Goal: Use online tool/utility: Utilize a website feature to perform a specific function

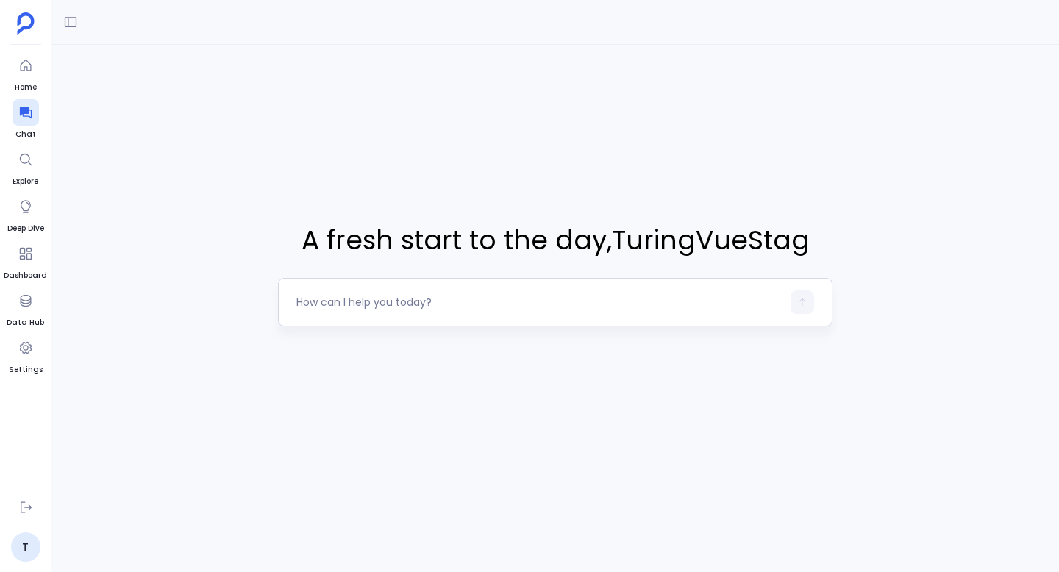
click at [369, 299] on textarea at bounding box center [538, 302] width 485 height 15
type textarea "hi"
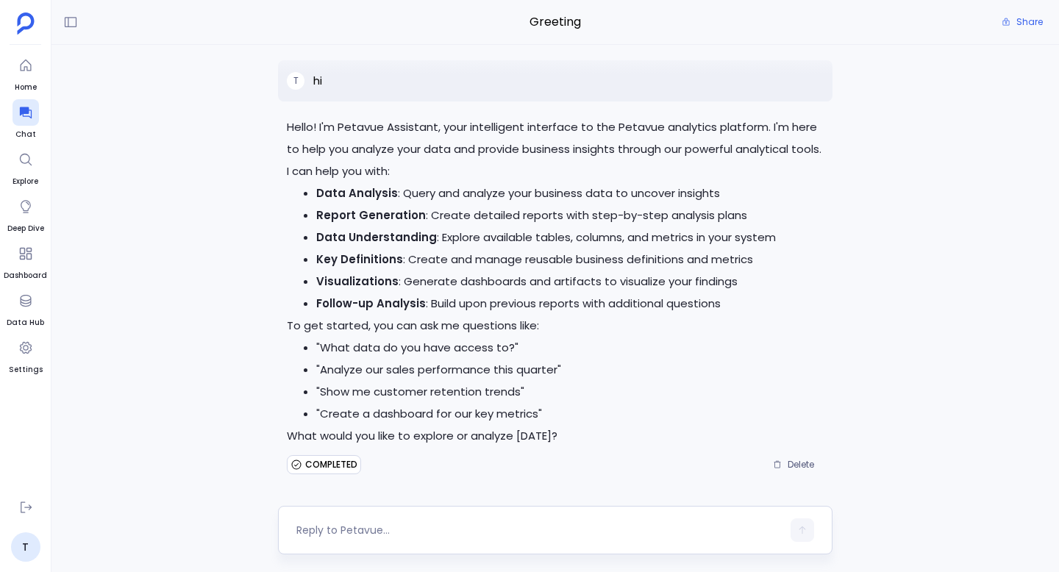
click at [398, 533] on textarea at bounding box center [538, 530] width 485 height 15
type textarea "get me deals closed"
click at [429, 526] on textarea at bounding box center [538, 530] width 485 height 15
click at [451, 524] on textarea at bounding box center [538, 530] width 485 height 15
type textarea "get me deals closed"
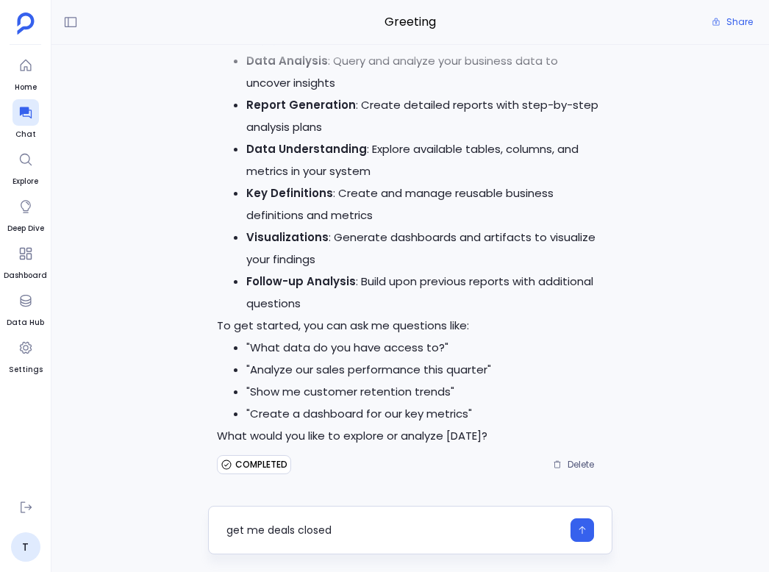
click at [401, 529] on textarea "get me deals closed" at bounding box center [393, 530] width 335 height 15
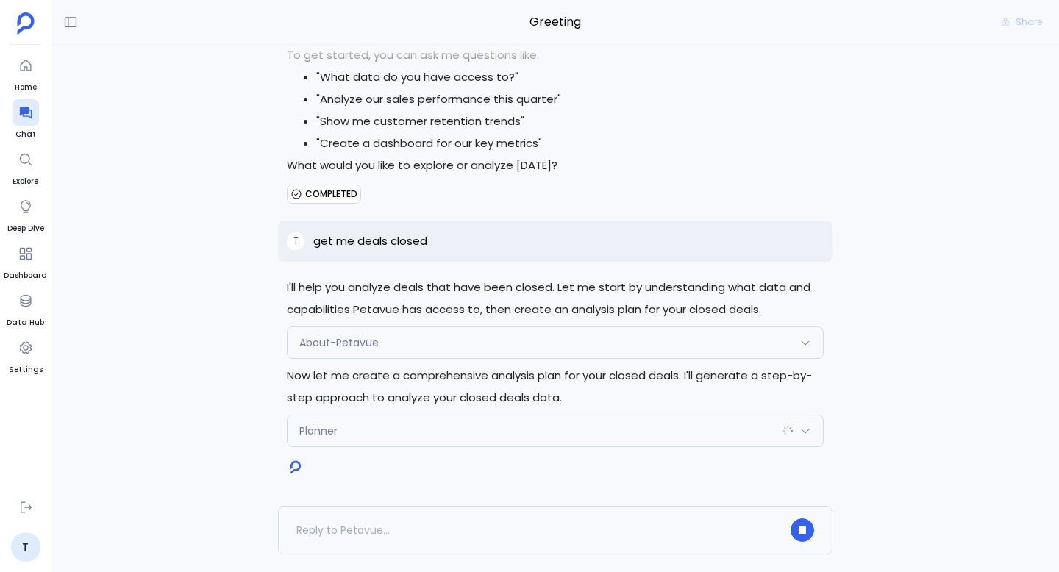
click at [593, 417] on div "Planner" at bounding box center [554, 430] width 535 height 31
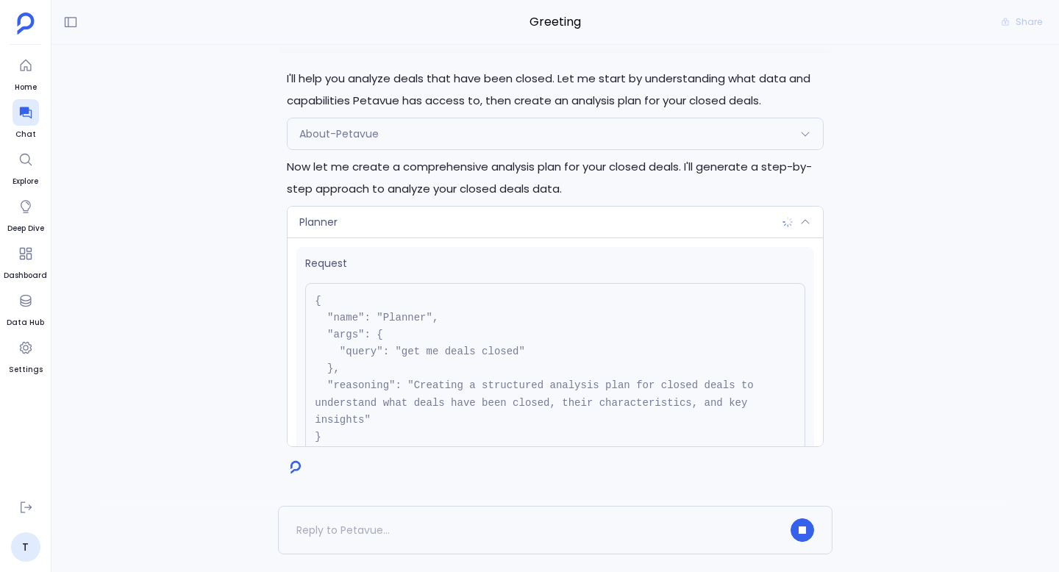
scroll to position [117, 0]
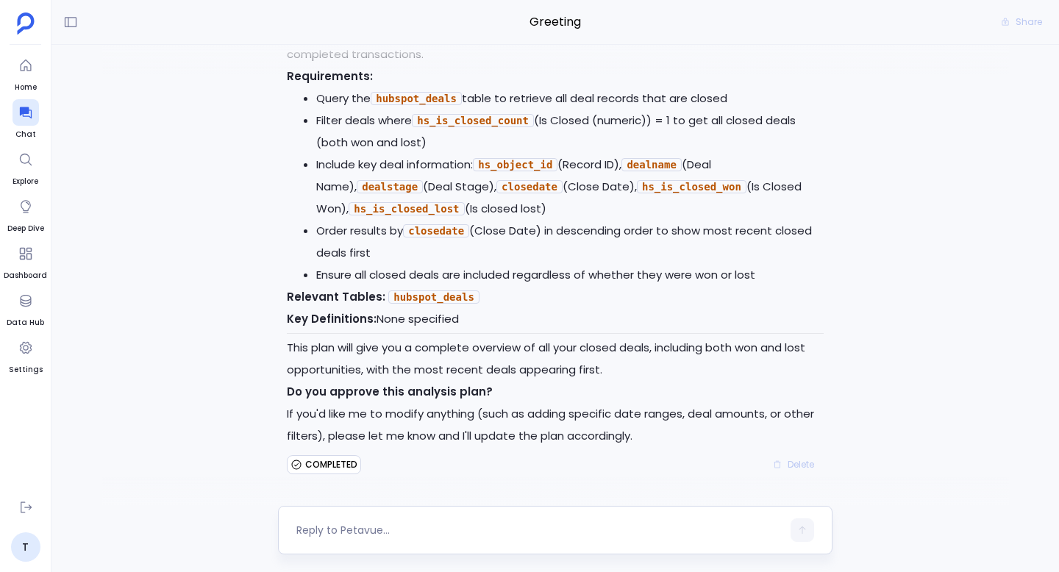
click at [394, 534] on textarea at bounding box center [538, 530] width 485 height 15
type textarea "proceed"
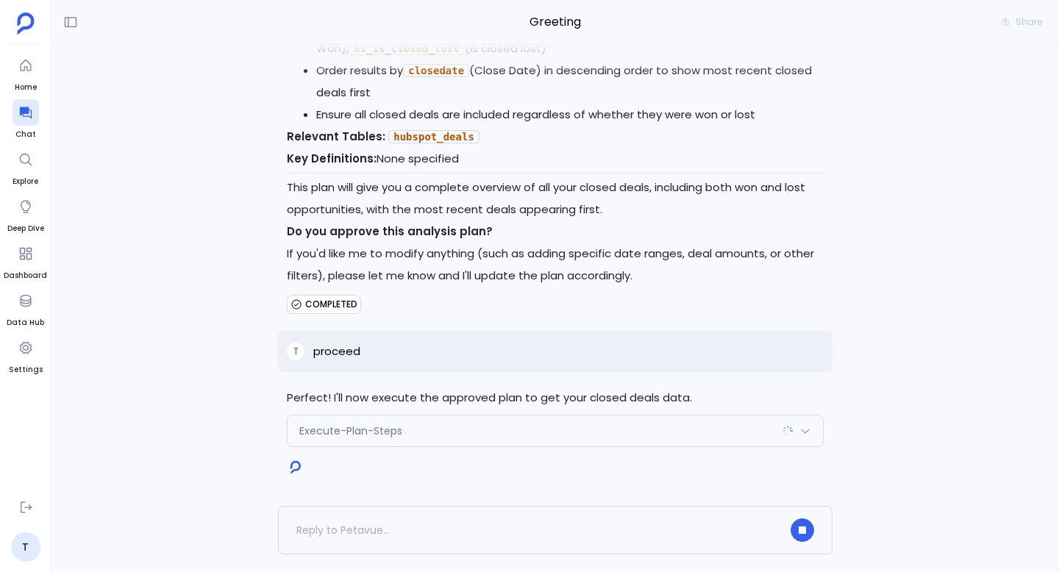
click at [542, 423] on div "Execute-Plan-Steps" at bounding box center [554, 430] width 535 height 31
